Goal: Task Accomplishment & Management: Manage account settings

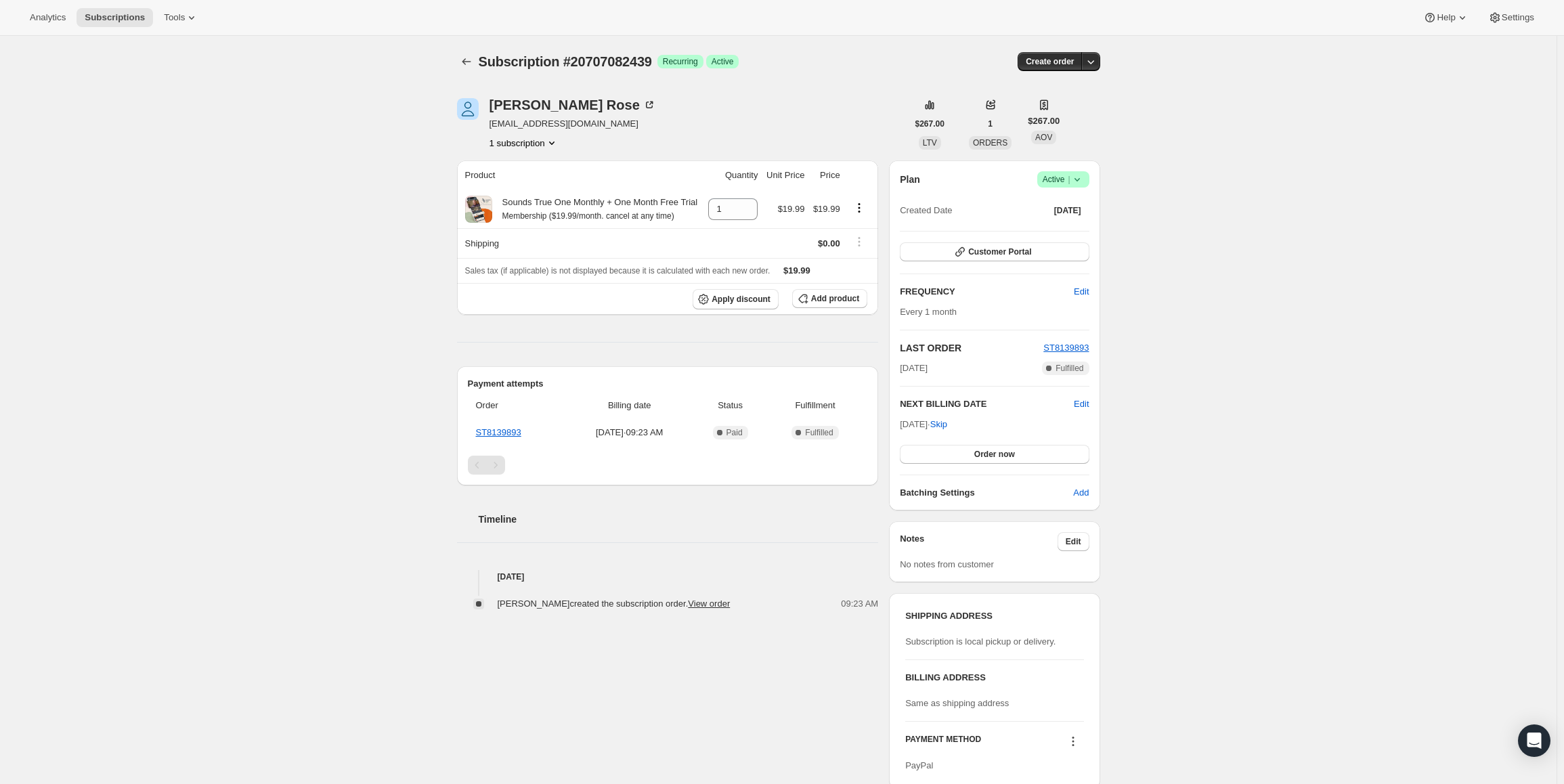
drag, startPoint x: 903, startPoint y: 427, endPoint x: 952, endPoint y: 423, distance: 49.2
click at [947, 423] on span "Nov 10, 2025 · Skip" at bounding box center [924, 423] width 48 height 10
copy span "Nov 10, 202"
click at [1070, 173] on span "Active |" at bounding box center [1063, 179] width 41 height 14
click at [1065, 200] on span "Pause subscription" at bounding box center [1066, 206] width 76 height 14
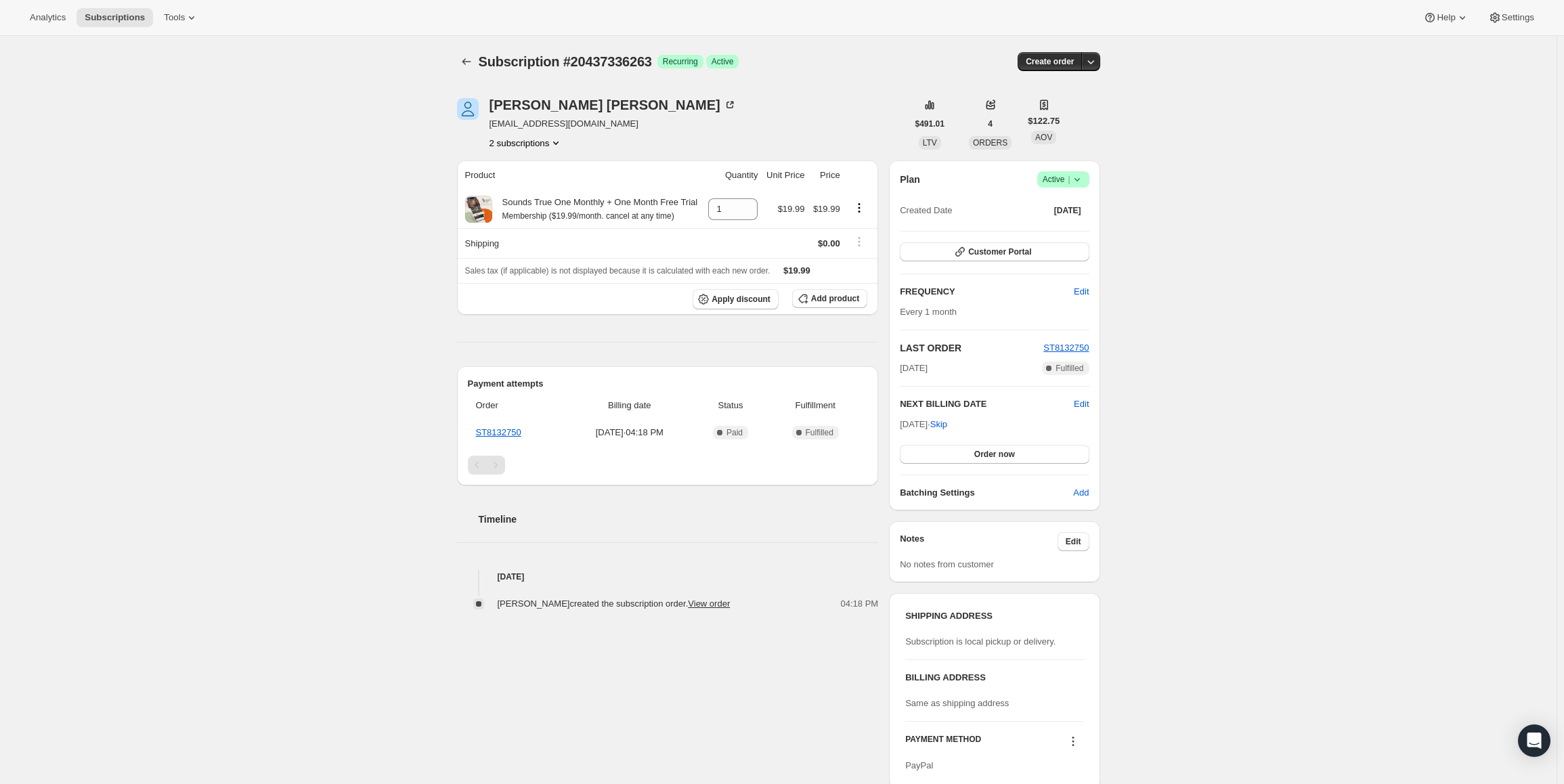
drag, startPoint x: 904, startPoint y: 421, endPoint x: 950, endPoint y: 424, distance: 46.1
click at [947, 424] on span "[DATE] · Skip" at bounding box center [924, 423] width 48 height 10
copy span "[DATE]"
click at [1075, 181] on icon at bounding box center [1077, 179] width 14 height 14
click at [1065, 205] on span "Pause subscription" at bounding box center [1066, 205] width 74 height 10
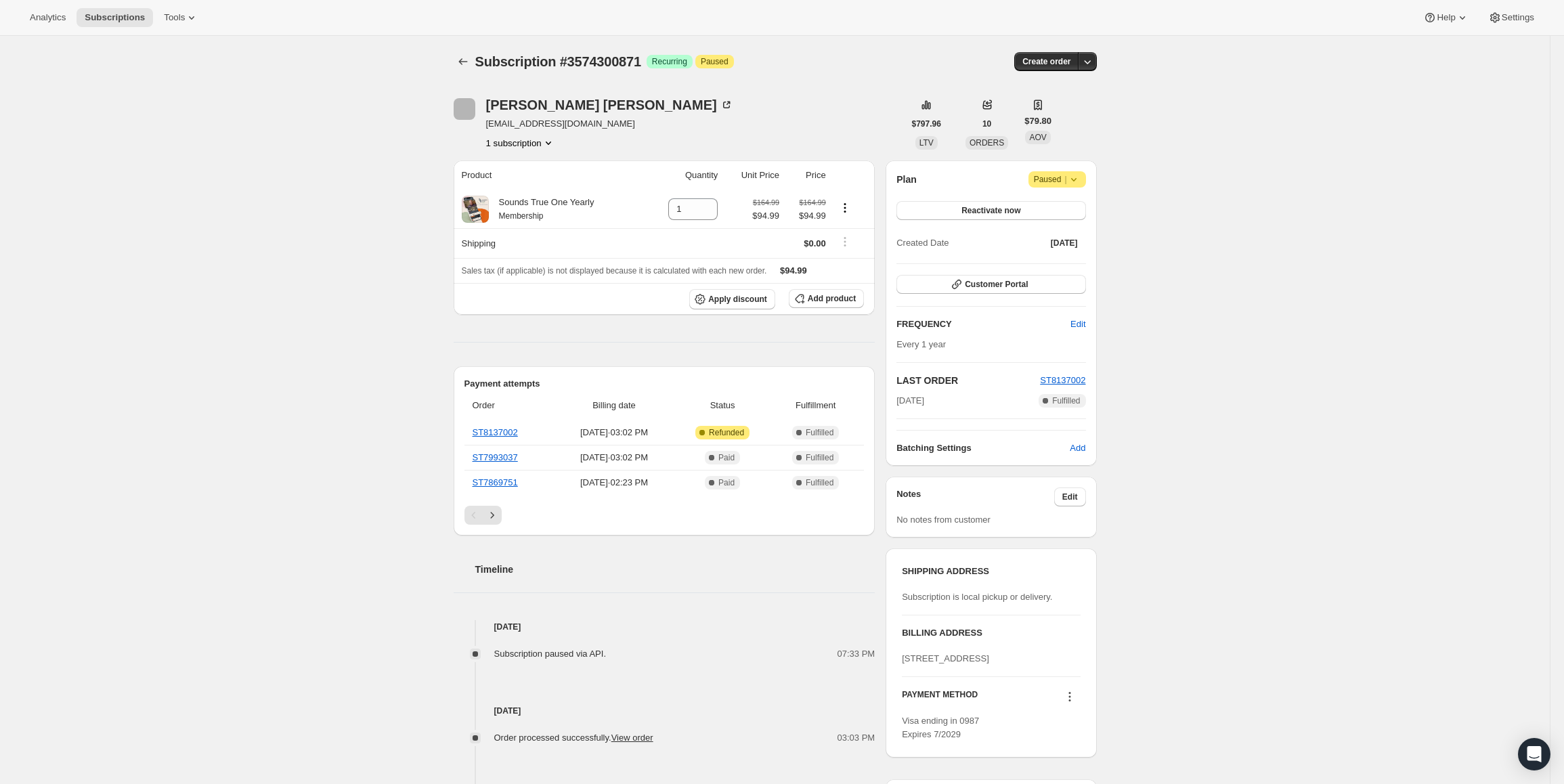
click at [1046, 175] on span "Paused |" at bounding box center [1056, 179] width 47 height 14
click at [1039, 202] on span "Cancel subscription" at bounding box center [1061, 205] width 76 height 10
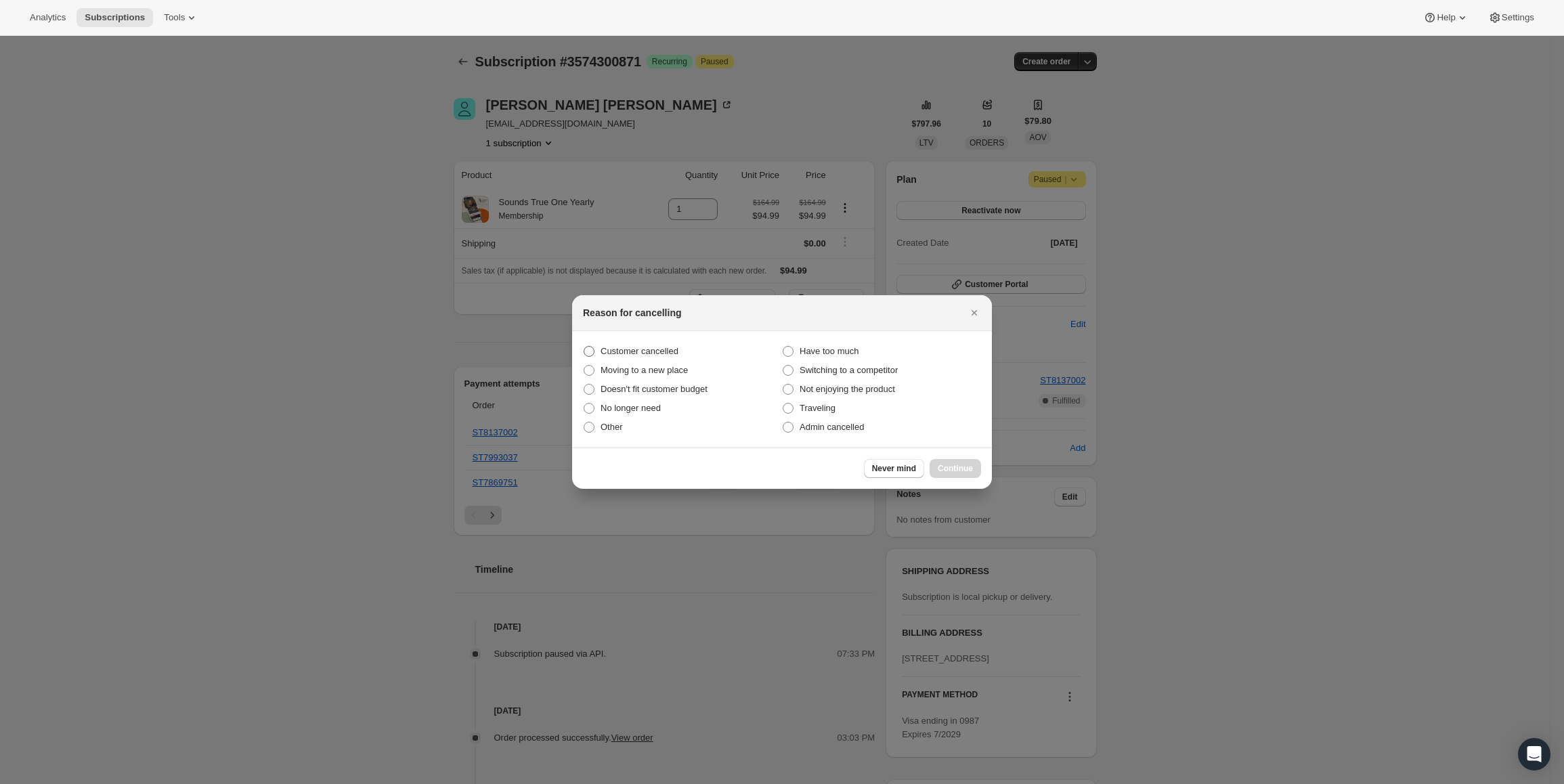
click at [627, 347] on span "Customer cancelled" at bounding box center [639, 351] width 78 height 10
click at [585, 346] on input "Customer cancelled" at bounding box center [584, 346] width 1 height 1
radio input "true"
click at [952, 463] on button "Continue" at bounding box center [956, 468] width 51 height 19
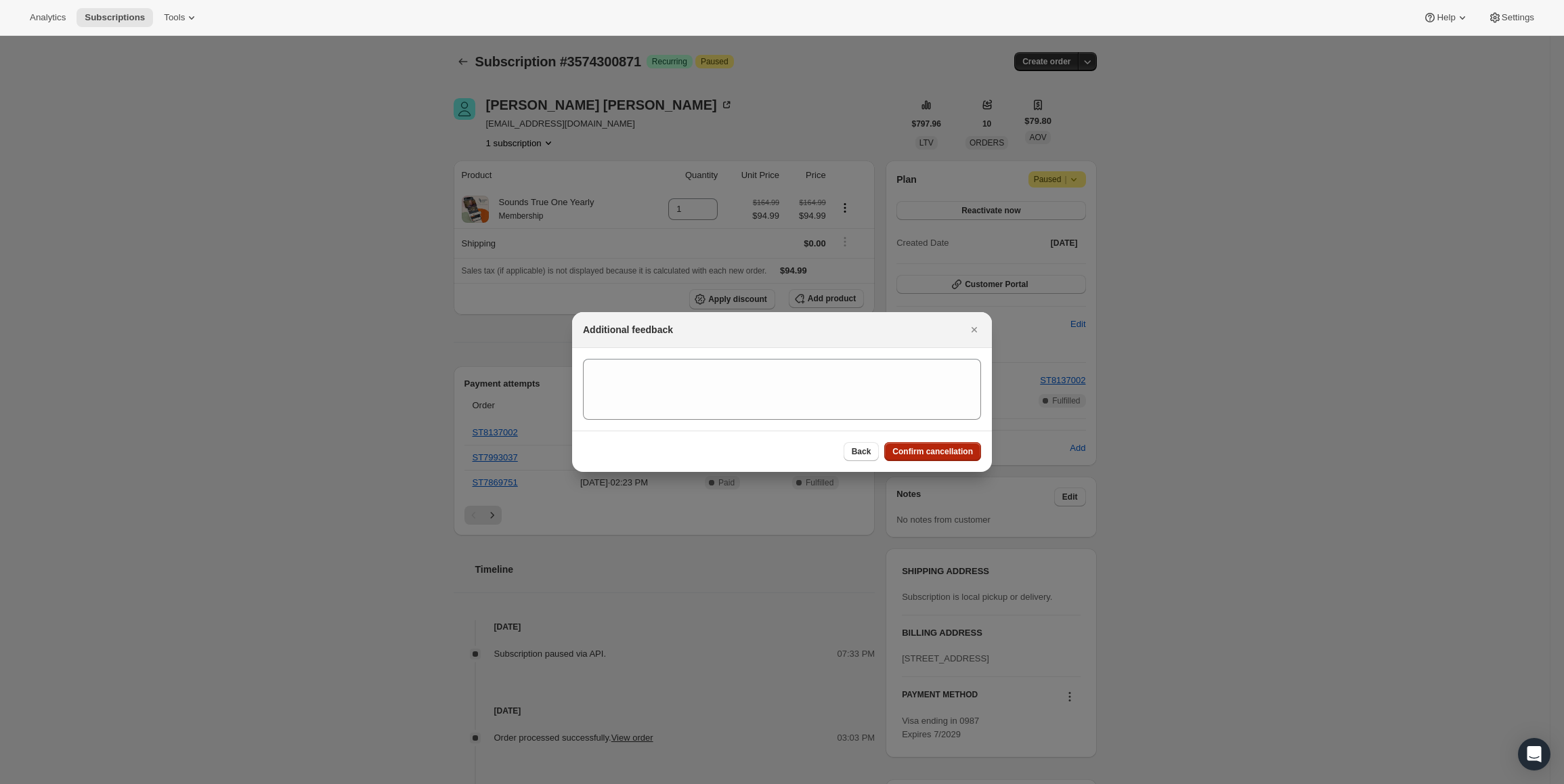
click at [953, 450] on span "Confirm cancellation" at bounding box center [933, 452] width 81 height 11
